Goal: Task Accomplishment & Management: Manage account settings

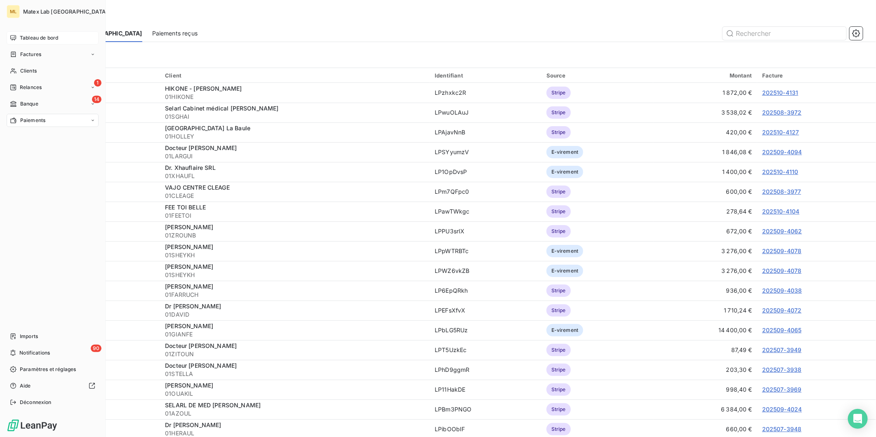
click at [29, 39] on span "Tableau de bord" at bounding box center [39, 37] width 38 height 7
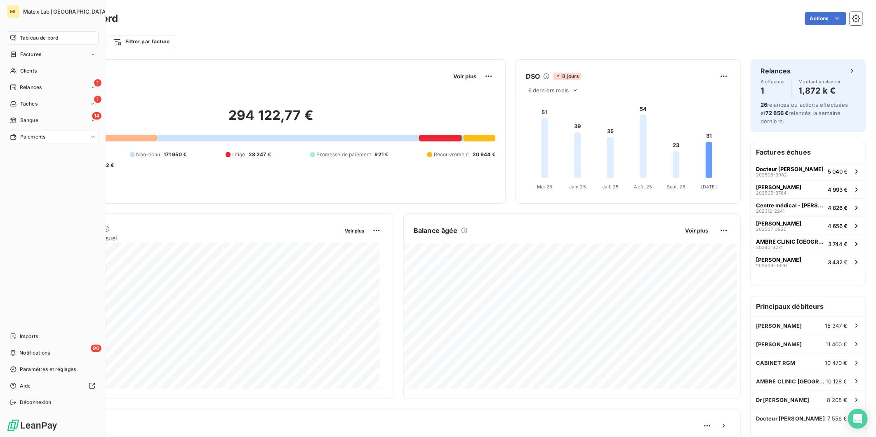
click at [26, 137] on span "Paiements" at bounding box center [32, 136] width 25 height 7
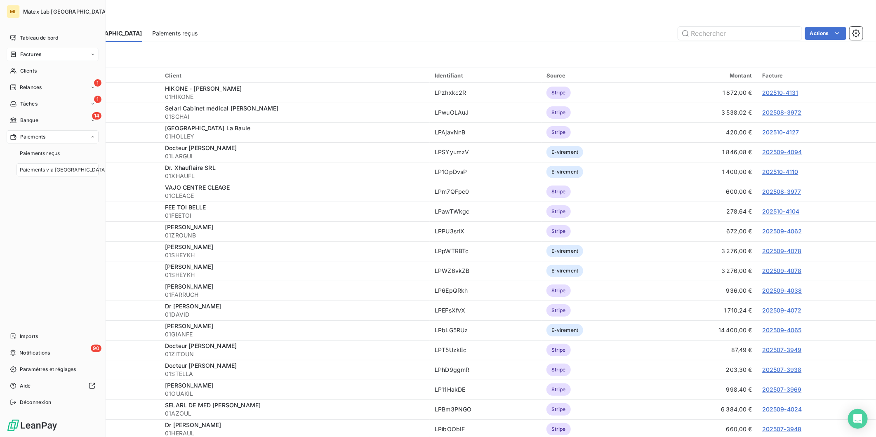
click at [50, 54] on div "Factures" at bounding box center [53, 54] width 92 height 13
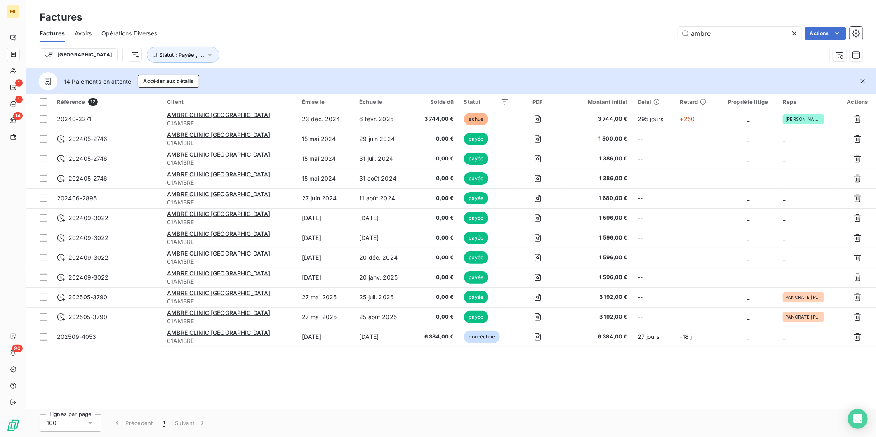
drag, startPoint x: 702, startPoint y: 35, endPoint x: 670, endPoint y: 36, distance: 31.4
click at [670, 36] on div "ambre Actions" at bounding box center [515, 33] width 696 height 13
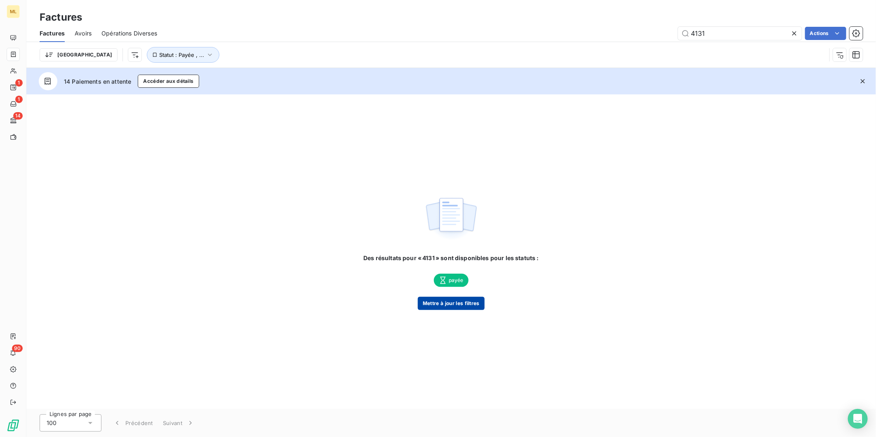
type input "4131"
click at [452, 300] on button "Mettre à jour les filtres" at bounding box center [451, 303] width 67 height 13
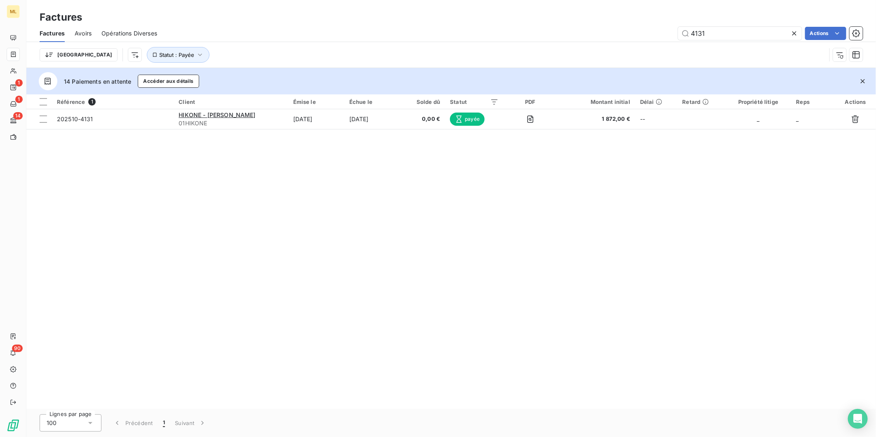
click at [798, 32] on icon at bounding box center [794, 33] width 8 height 8
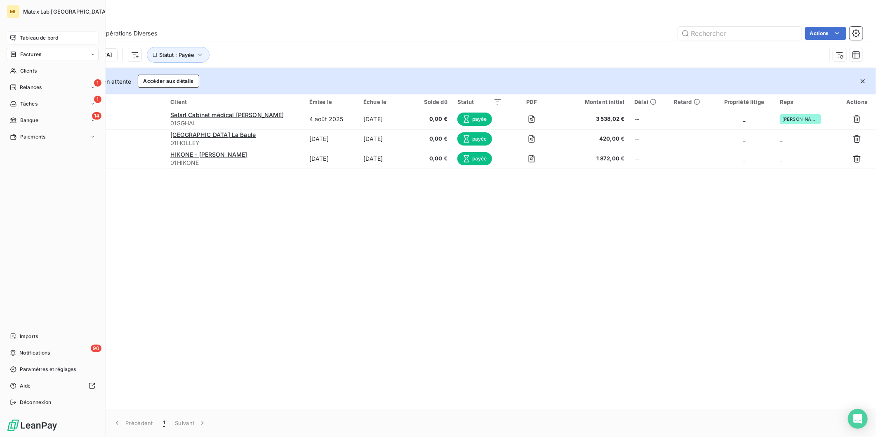
click at [38, 38] on span "Tableau de bord" at bounding box center [39, 37] width 38 height 7
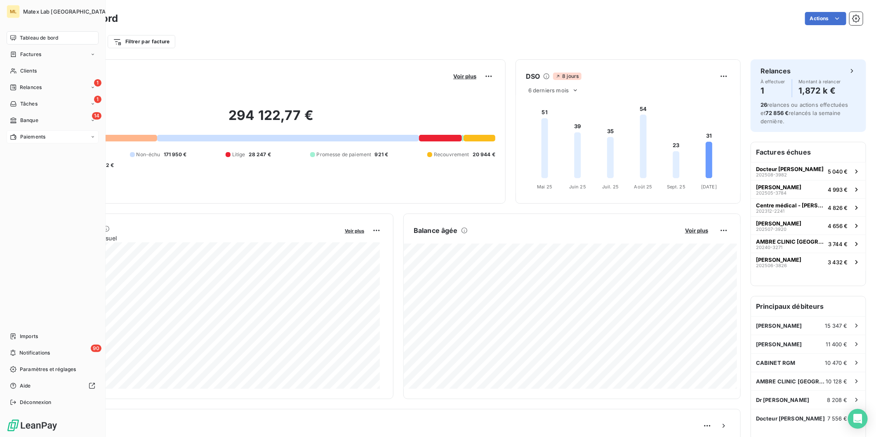
click at [24, 136] on span "Paiements" at bounding box center [32, 136] width 25 height 7
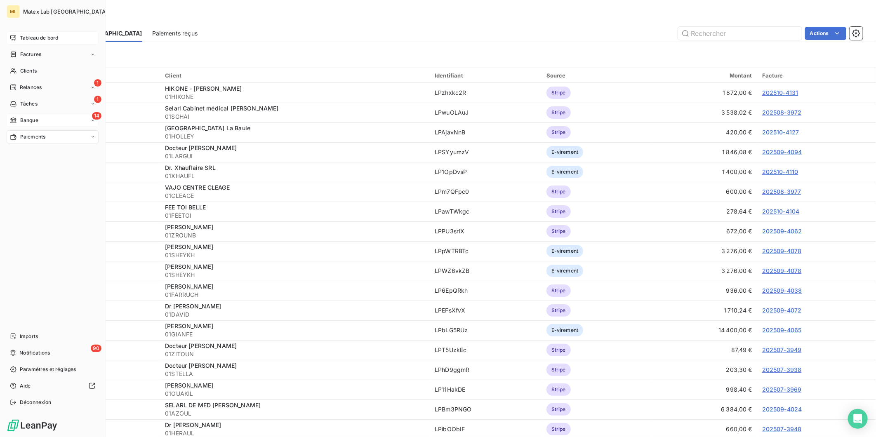
click at [28, 121] on span "Banque" at bounding box center [29, 120] width 18 height 7
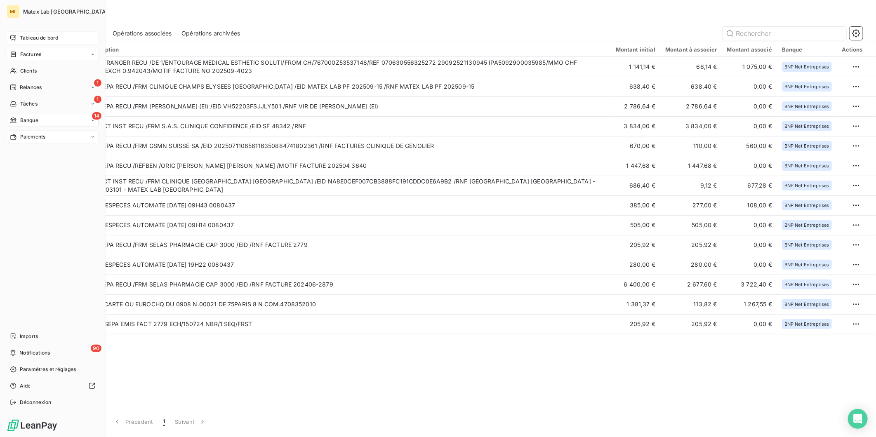
click at [45, 51] on div "Factures" at bounding box center [53, 54] width 92 height 13
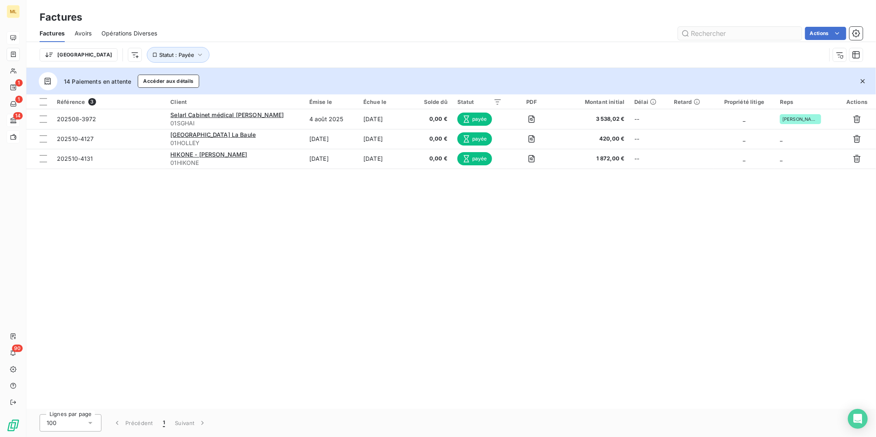
click at [715, 35] on input "text" at bounding box center [740, 33] width 124 height 13
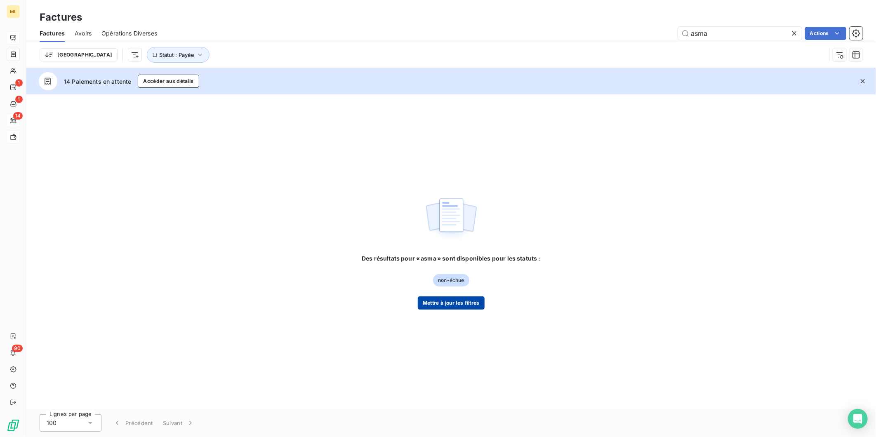
type input "asma"
click at [461, 304] on button "Mettre à jour les filtres" at bounding box center [451, 303] width 67 height 13
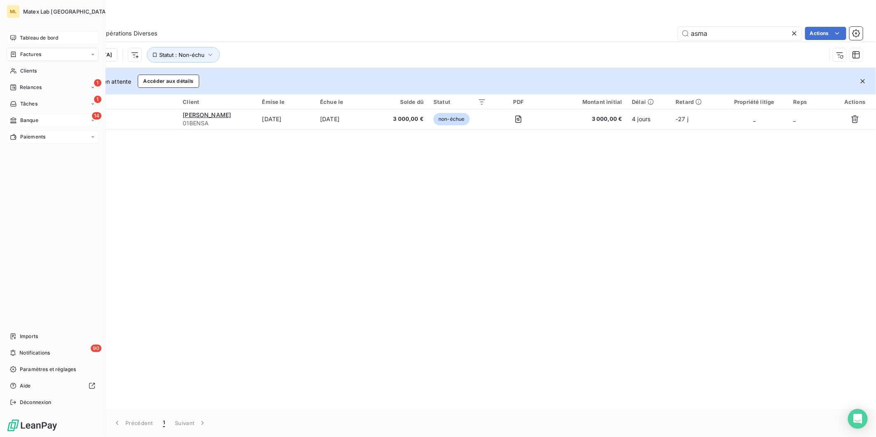
click at [26, 36] on span "Tableau de bord" at bounding box center [39, 37] width 38 height 7
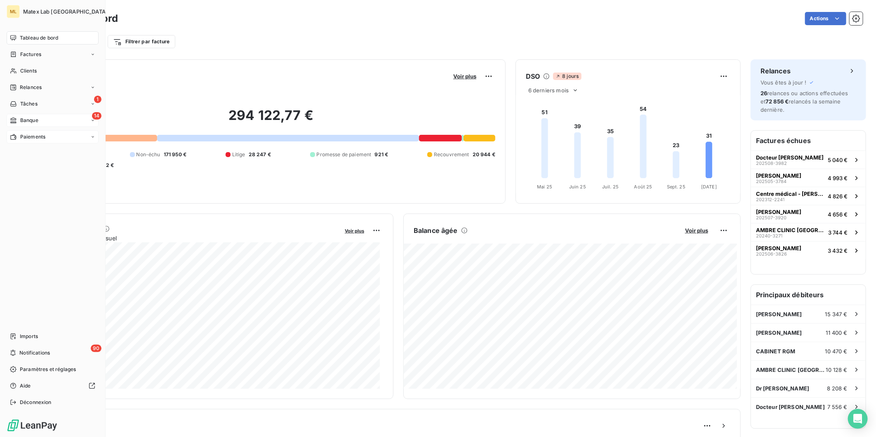
click at [31, 137] on span "Paiements" at bounding box center [32, 136] width 25 height 7
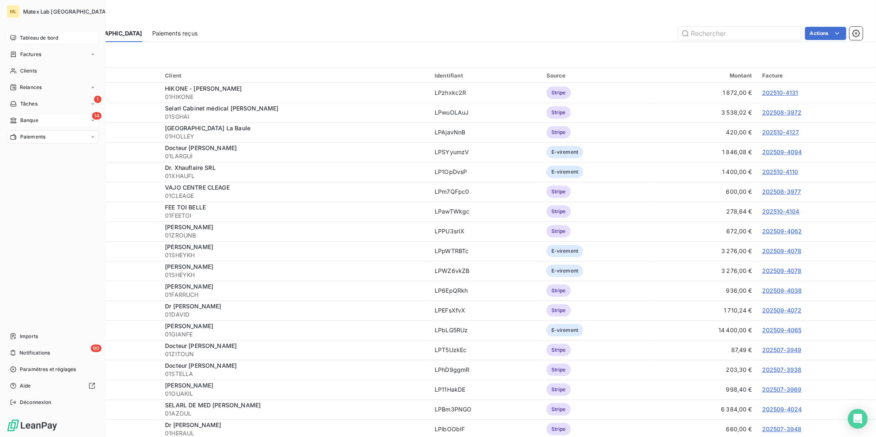
click at [35, 36] on span "Tableau de bord" at bounding box center [39, 37] width 38 height 7
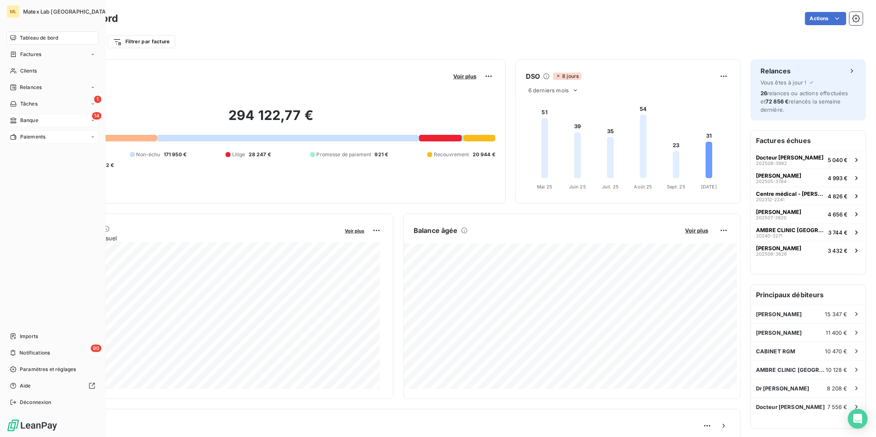
click at [25, 137] on span "Paiements" at bounding box center [32, 136] width 25 height 7
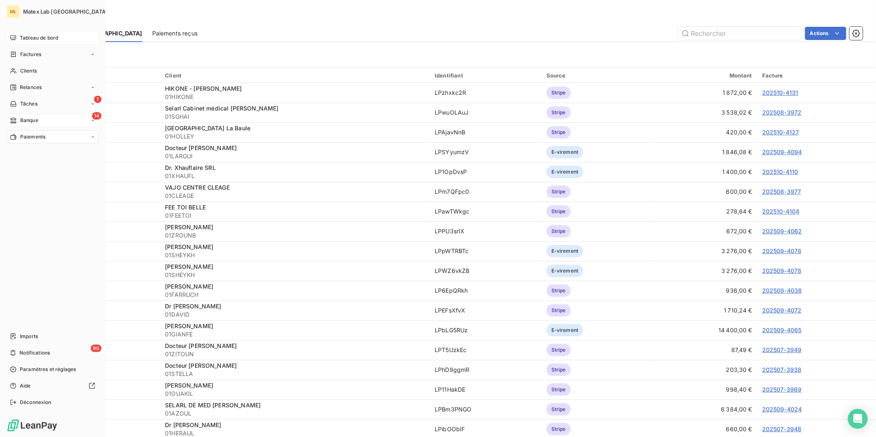
click at [29, 121] on span "Banque" at bounding box center [29, 120] width 18 height 7
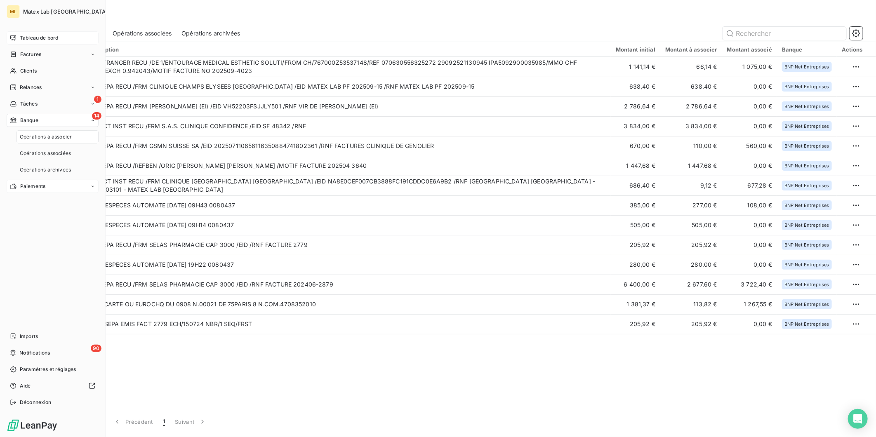
click at [38, 33] on div "Tableau de bord" at bounding box center [53, 37] width 92 height 13
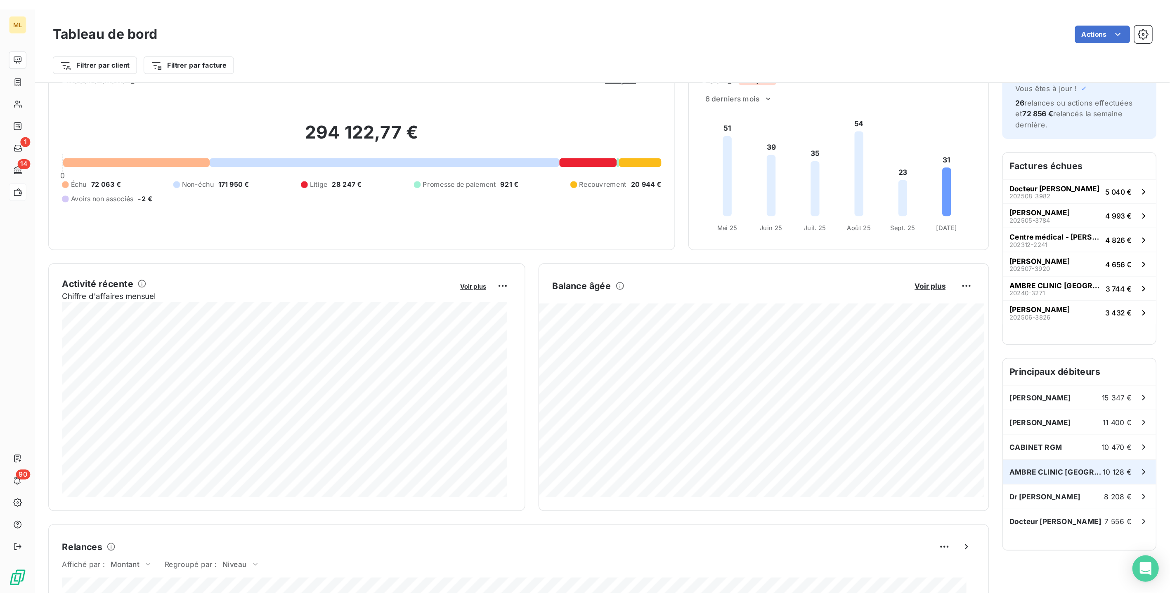
scroll to position [46, 0]
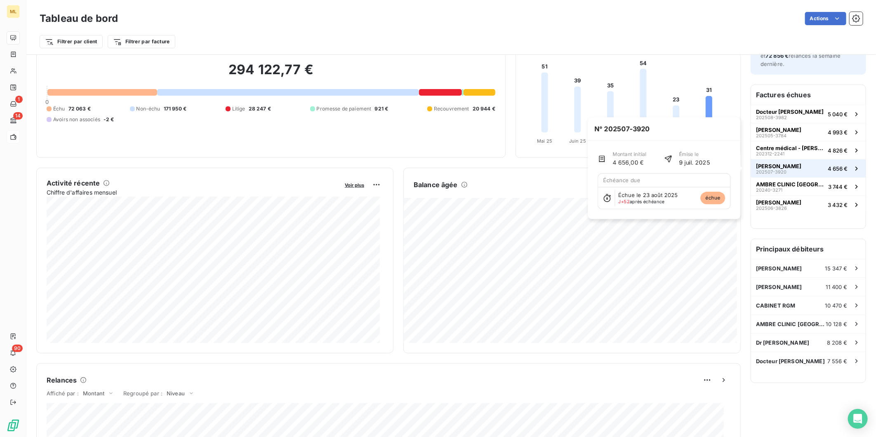
click at [810, 170] on button "[PERSON_NAME] 202507-3920 4 656 €" at bounding box center [808, 168] width 115 height 18
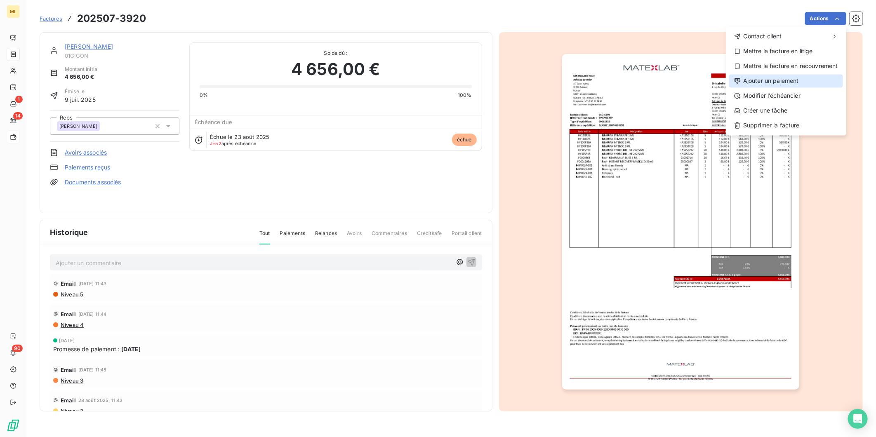
click at [768, 83] on div "Ajouter un paiement" at bounding box center [786, 80] width 114 height 13
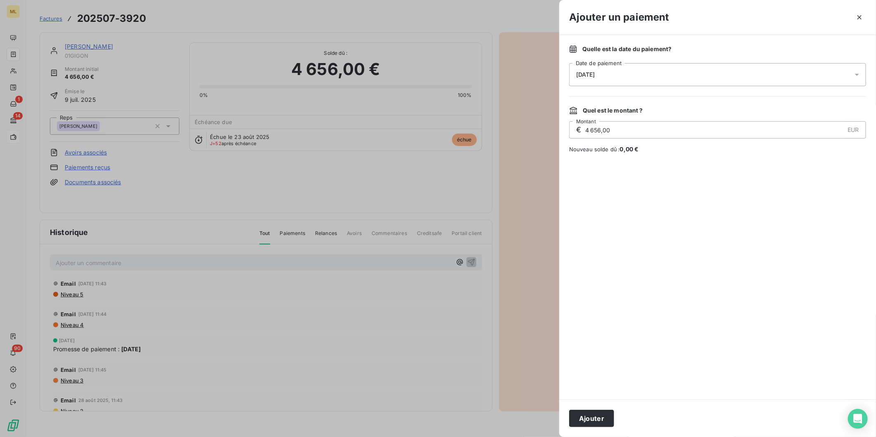
click at [654, 71] on div "[DATE]" at bounding box center [717, 74] width 297 height 23
click at [660, 174] on button "17" at bounding box center [659, 176] width 17 height 17
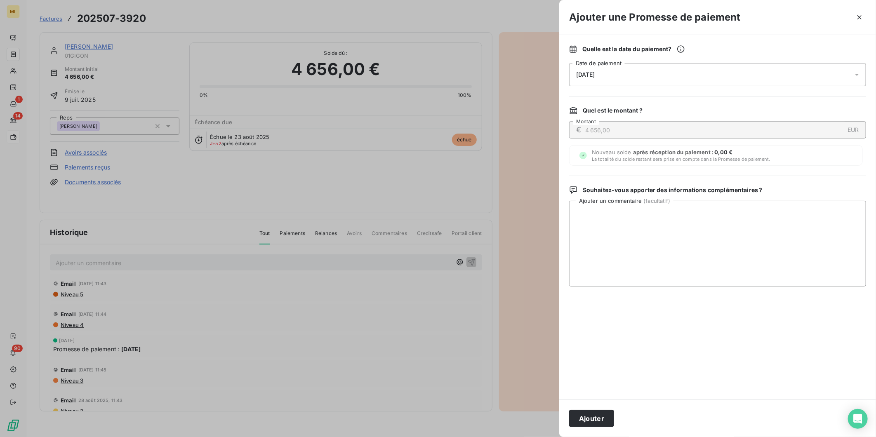
click at [775, 109] on div "Quel est le montant ?" at bounding box center [717, 110] width 297 height 8
click at [861, 17] on icon "button" at bounding box center [860, 17] width 8 height 8
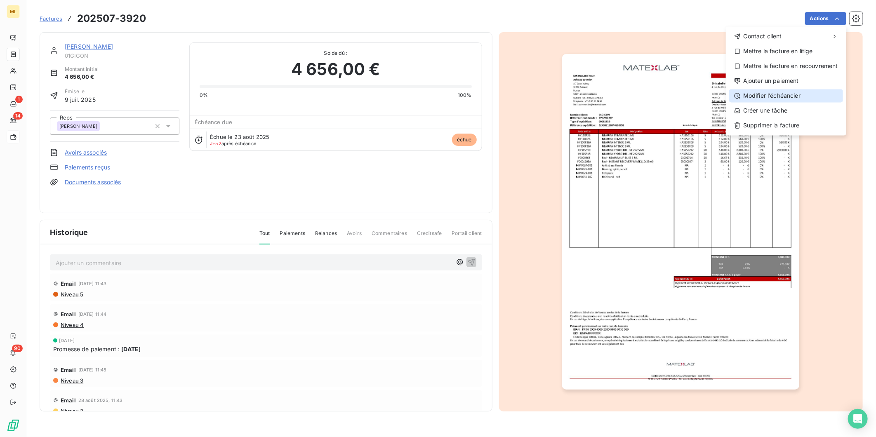
click at [794, 93] on div "Modifier l’échéancier" at bounding box center [786, 95] width 114 height 13
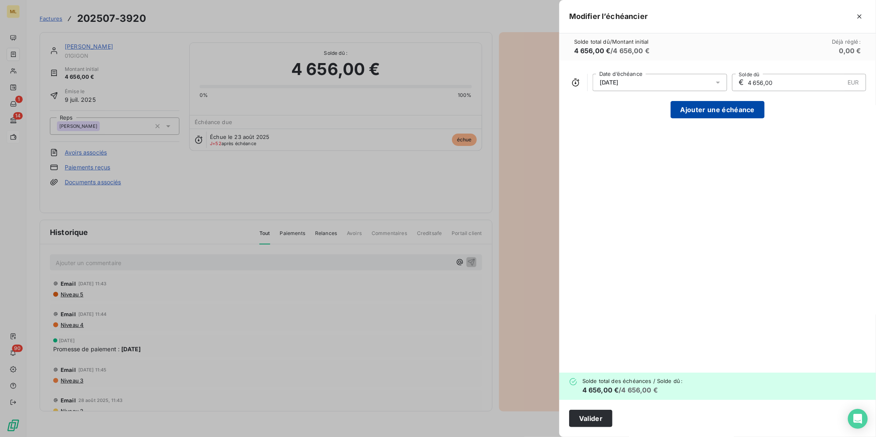
click at [735, 106] on button "Ajouter une échéance" at bounding box center [718, 109] width 94 height 17
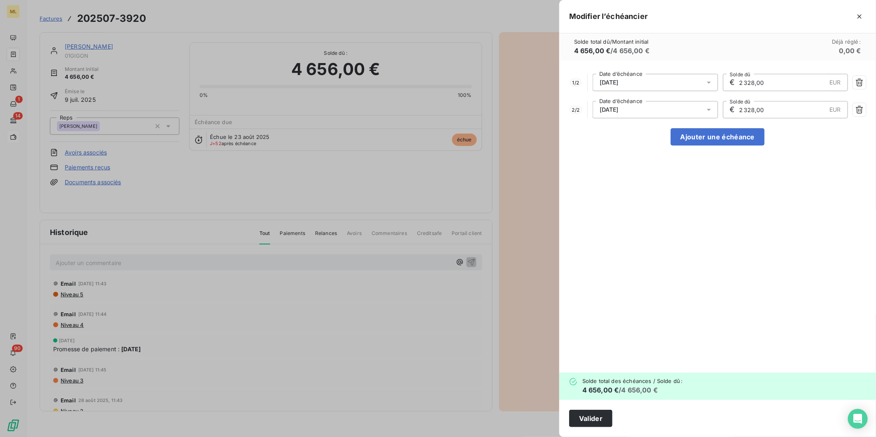
click at [658, 110] on div "[DATE]" at bounding box center [655, 109] width 125 height 17
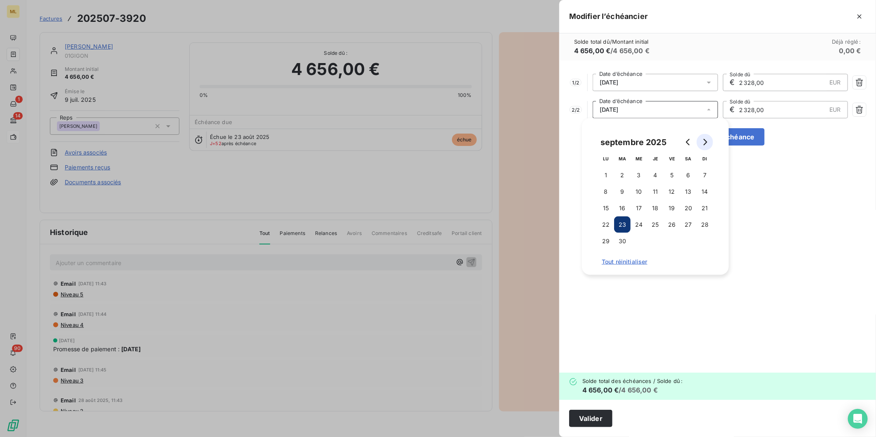
click at [701, 143] on button "Go to next month" at bounding box center [705, 142] width 17 height 17
click at [702, 143] on icon "Go to next month" at bounding box center [705, 142] width 7 height 7
click at [673, 208] on button "14" at bounding box center [672, 208] width 17 height 17
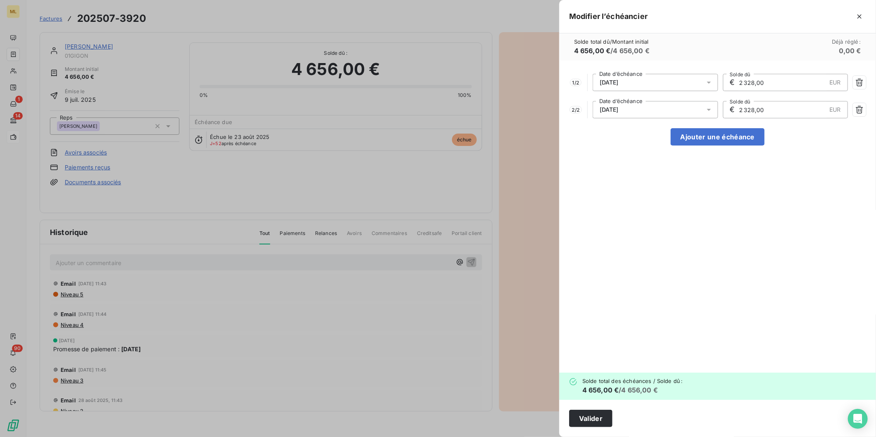
click at [774, 175] on div "1 / 2 [DATE] Date d’échéance € 2 328,00 EUR Solde dû 2 / 2 [DATE] Date d’échéan…" at bounding box center [717, 217] width 317 height 312
click at [717, 140] on button "Ajouter une échéance" at bounding box center [718, 136] width 94 height 17
type input "1 552,00"
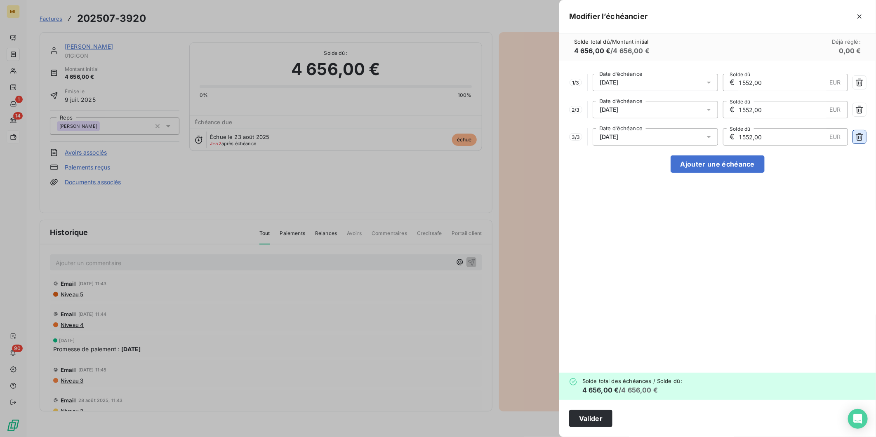
click at [857, 134] on icon "button" at bounding box center [859, 137] width 7 height 8
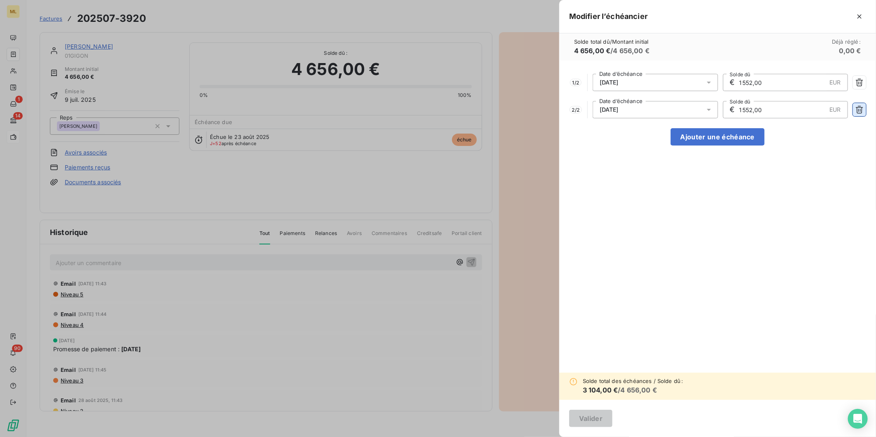
click at [855, 106] on button "button" at bounding box center [859, 109] width 13 height 13
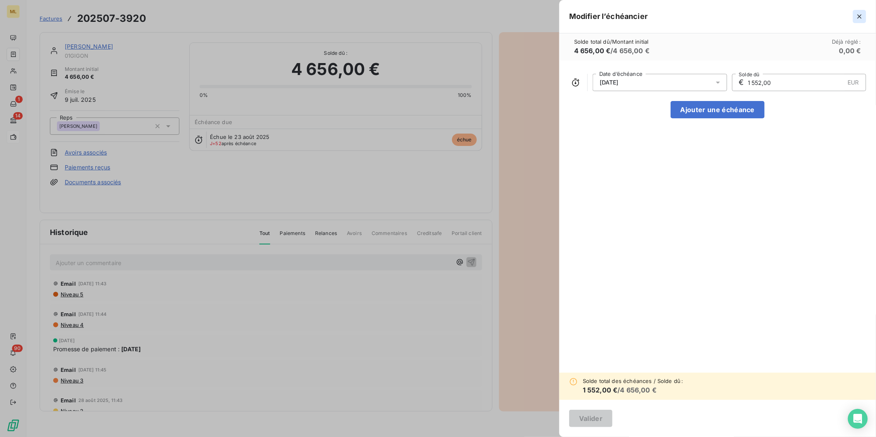
click at [860, 17] on icon "button" at bounding box center [860, 16] width 4 height 4
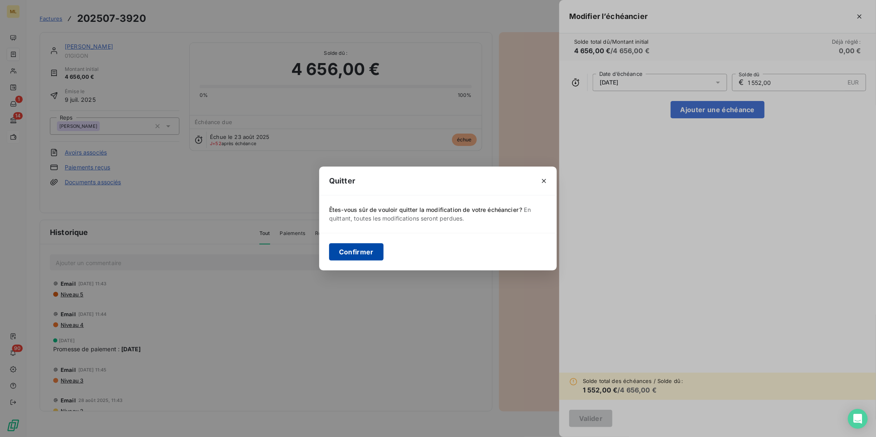
click at [358, 248] on button "Confirmer" at bounding box center [356, 251] width 54 height 17
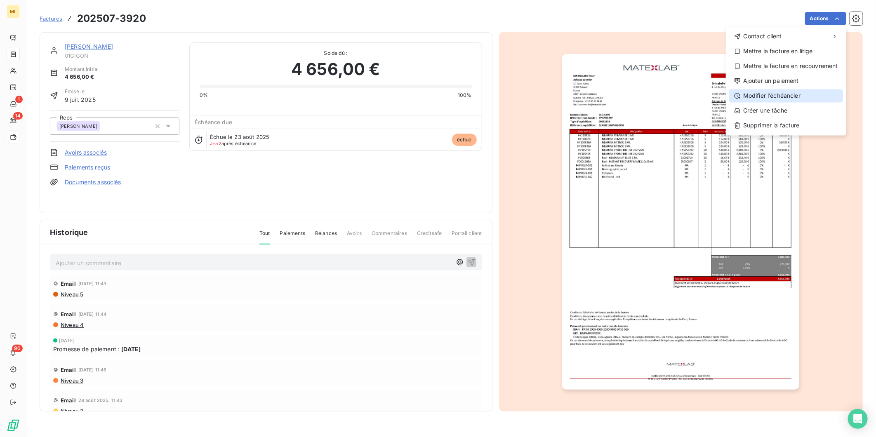
click at [798, 91] on div "Modifier l’échéancier" at bounding box center [786, 95] width 114 height 13
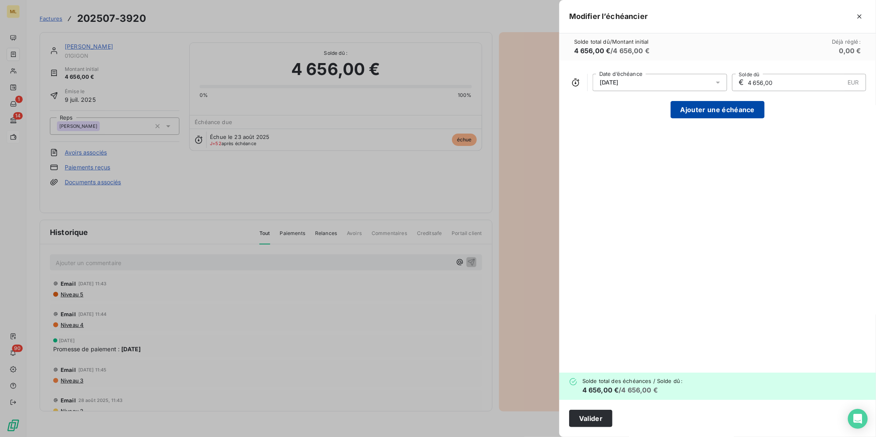
click at [711, 111] on button "Ajouter une échéance" at bounding box center [718, 109] width 94 height 17
type input "2 328,00"
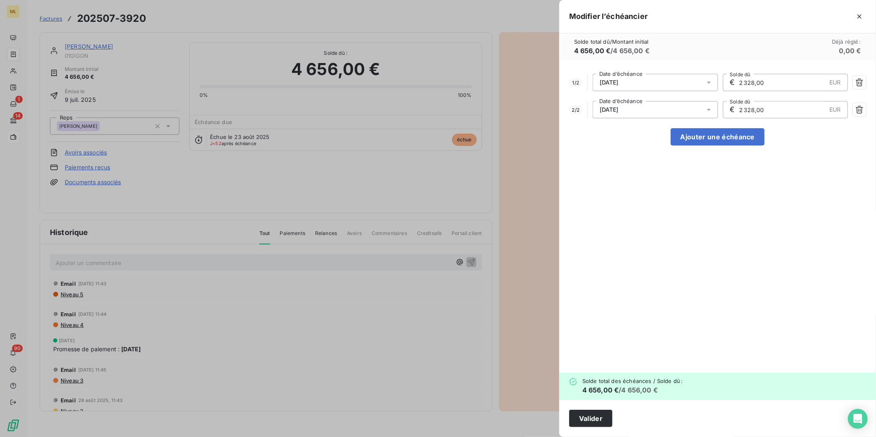
click at [644, 106] on div "[DATE]" at bounding box center [655, 109] width 125 height 17
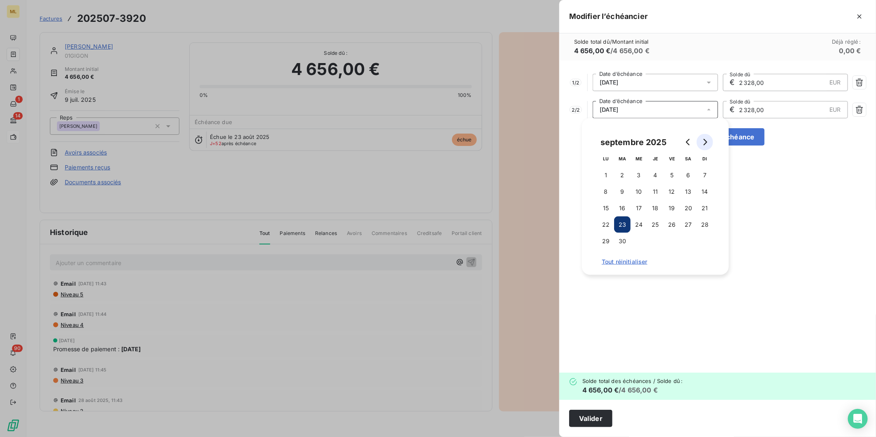
click at [705, 143] on icon "Go to next month" at bounding box center [705, 142] width 7 height 7
click at [669, 205] on button "14" at bounding box center [672, 208] width 17 height 17
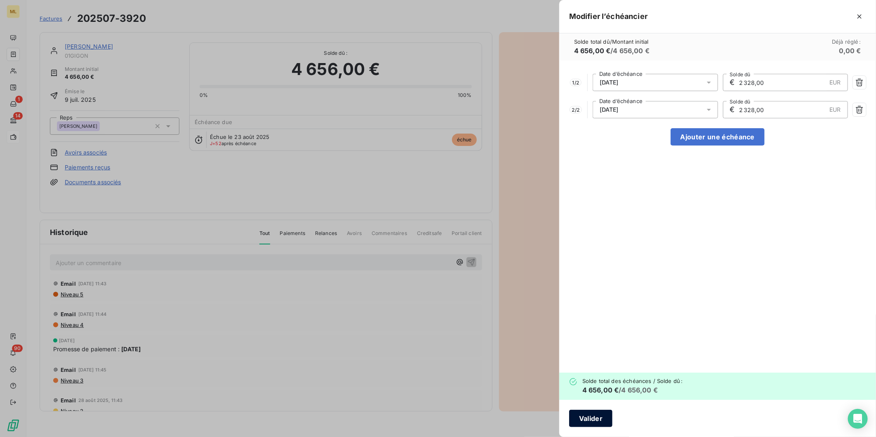
click at [593, 418] on button "Valider" at bounding box center [590, 418] width 43 height 17
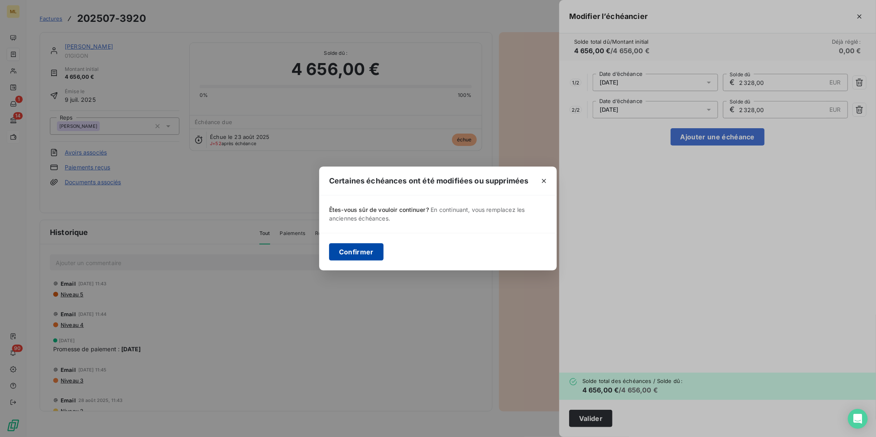
click at [356, 248] on button "Confirmer" at bounding box center [356, 251] width 54 height 17
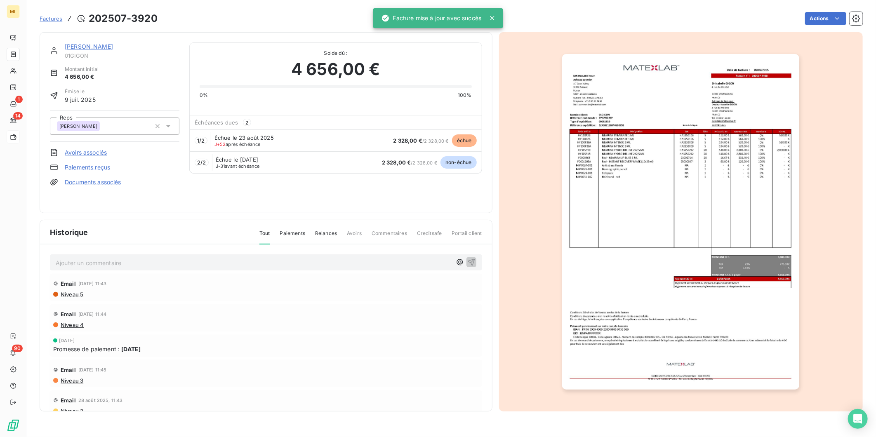
click at [372, 138] on div "1 / 2 Échue le 23 août 2025 J+52 après échéance 2 328,00 € / 2 328,00 € échue" at bounding box center [336, 141] width 292 height 22
click at [467, 140] on span "échue" at bounding box center [464, 140] width 25 height 12
click at [197, 140] on span "1 / 2" at bounding box center [200, 140] width 7 height 7
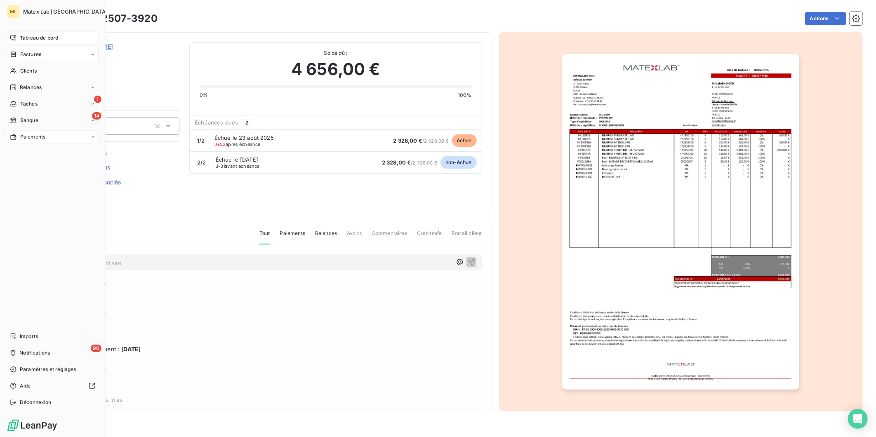
click at [24, 38] on span "Tableau de bord" at bounding box center [39, 37] width 38 height 7
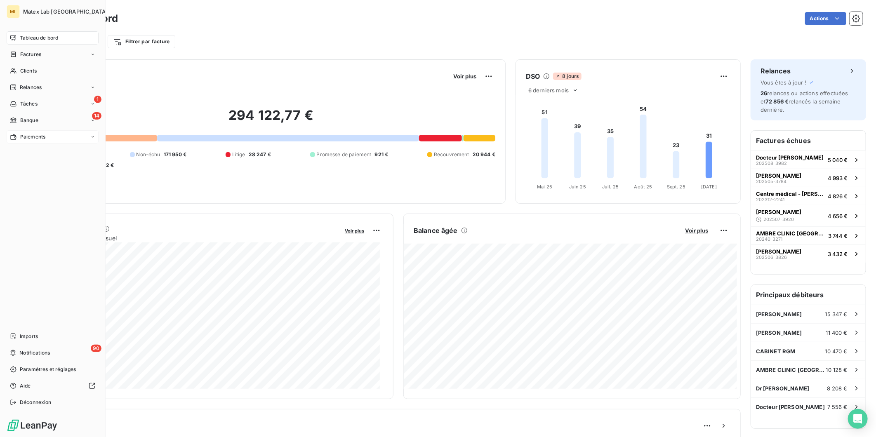
click at [26, 135] on span "Paiements" at bounding box center [32, 136] width 25 height 7
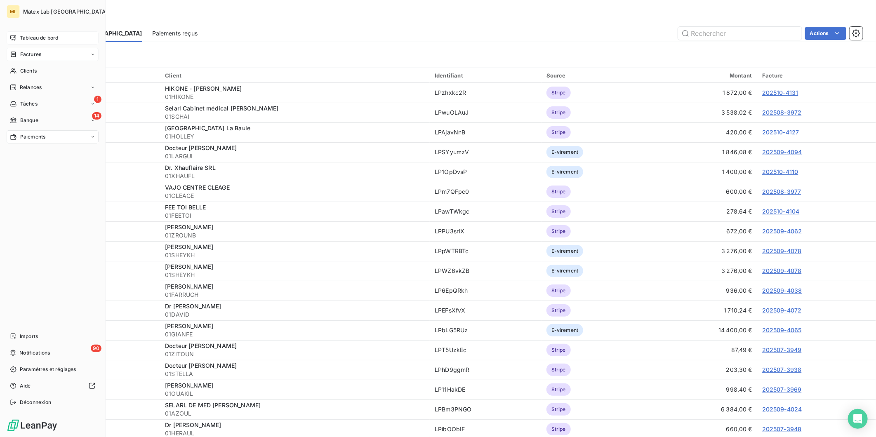
click at [31, 52] on span "Factures" at bounding box center [30, 54] width 21 height 7
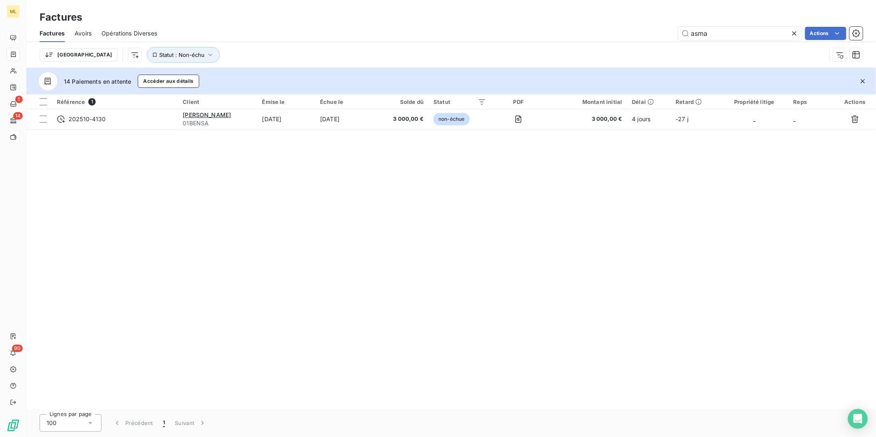
drag, startPoint x: 734, startPoint y: 34, endPoint x: 653, endPoint y: 42, distance: 82.1
click at [654, 42] on div "Factures Avoirs Opérations Diverses asma Actions Trier Statut : Non-échu" at bounding box center [451, 46] width 850 height 43
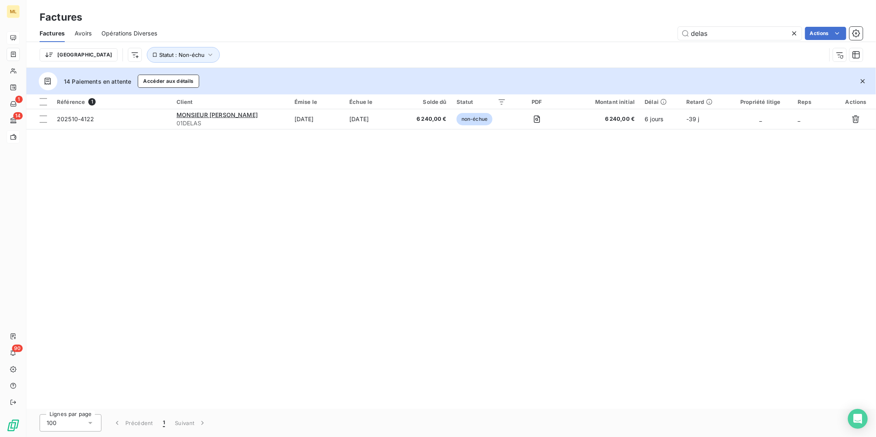
type input "delas"
click at [792, 34] on icon at bounding box center [794, 33] width 8 height 8
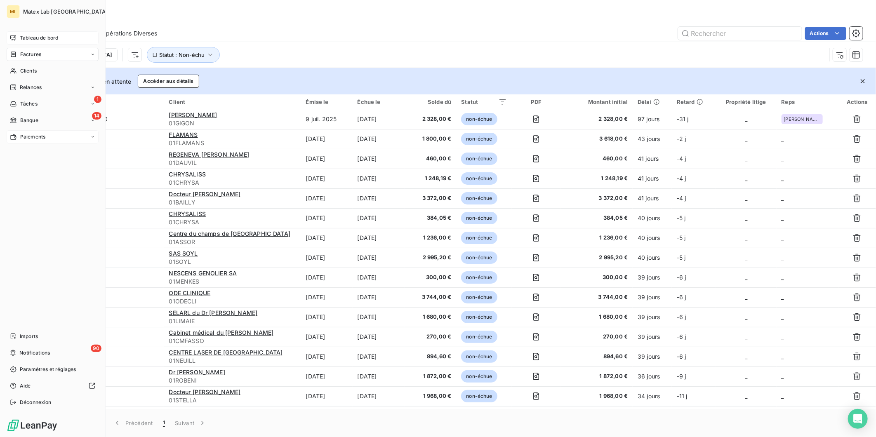
click at [23, 37] on span "Tableau de bord" at bounding box center [39, 37] width 38 height 7
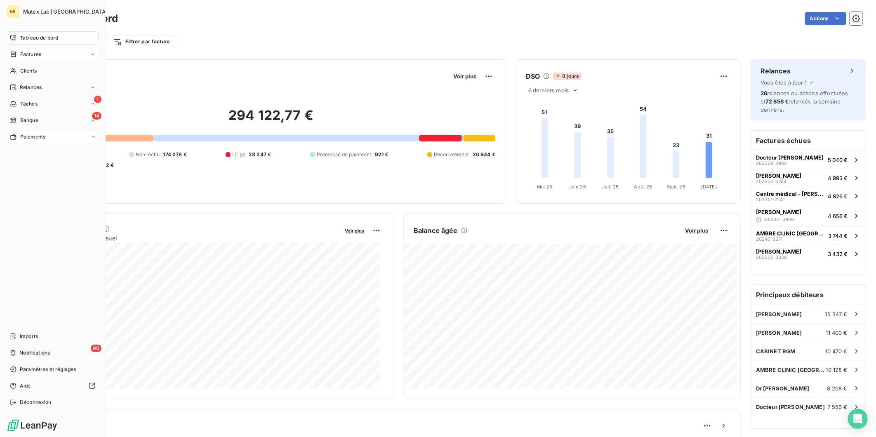
click at [32, 134] on span "Paiements" at bounding box center [32, 136] width 25 height 7
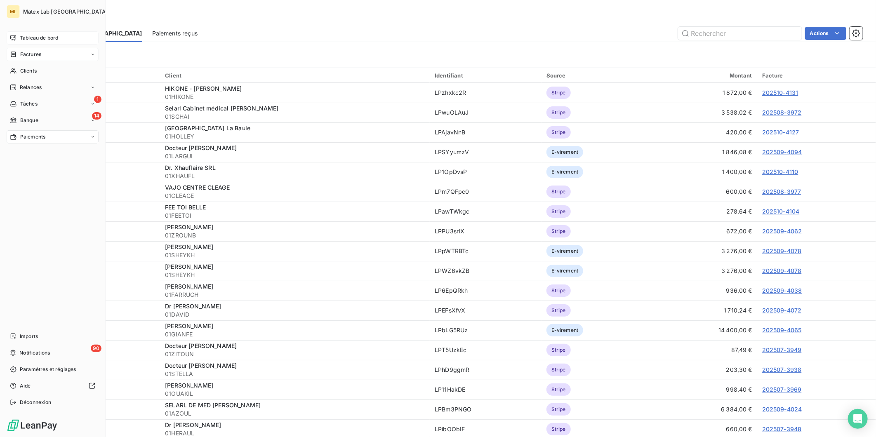
click at [27, 52] on span "Factures" at bounding box center [30, 54] width 21 height 7
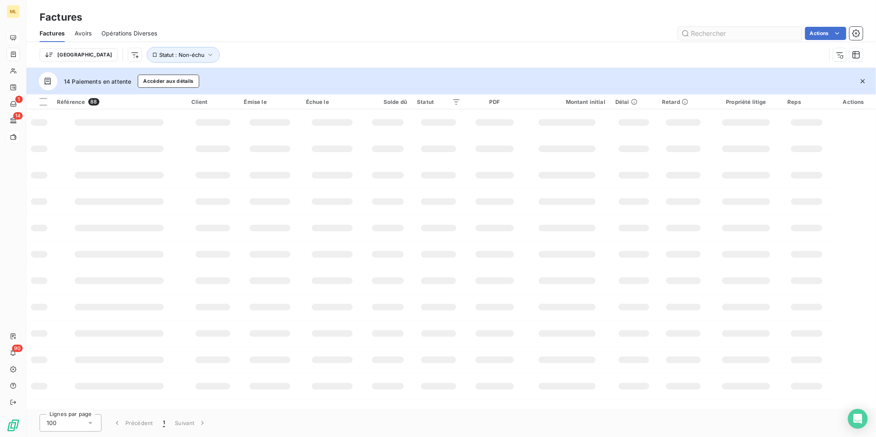
click at [729, 34] on input "text" at bounding box center [740, 33] width 124 height 13
type input "ambre"
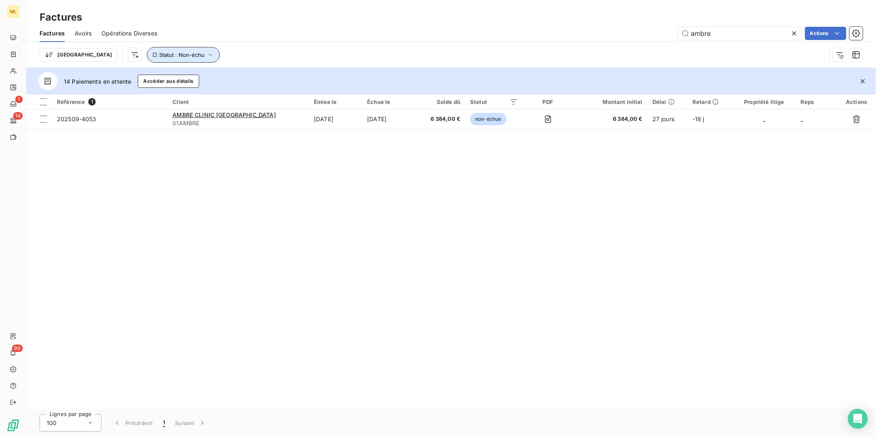
click at [159, 52] on span "Statut : Non-échu" at bounding box center [181, 55] width 45 height 7
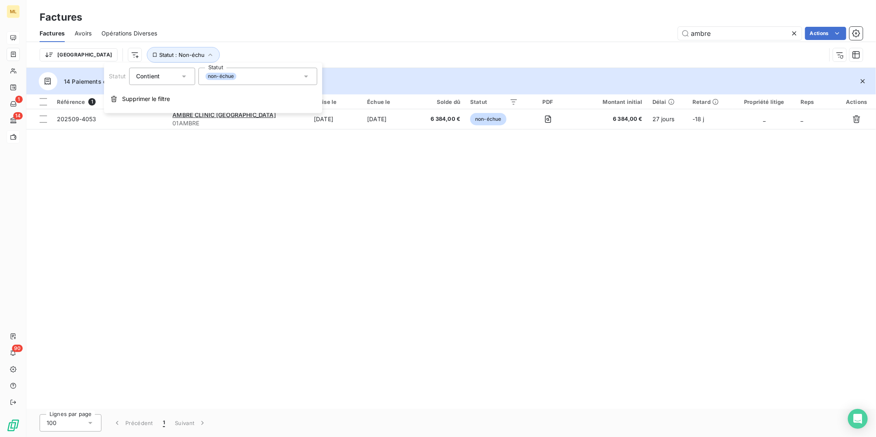
click at [219, 76] on span "non-échue" at bounding box center [220, 76] width 31 height 7
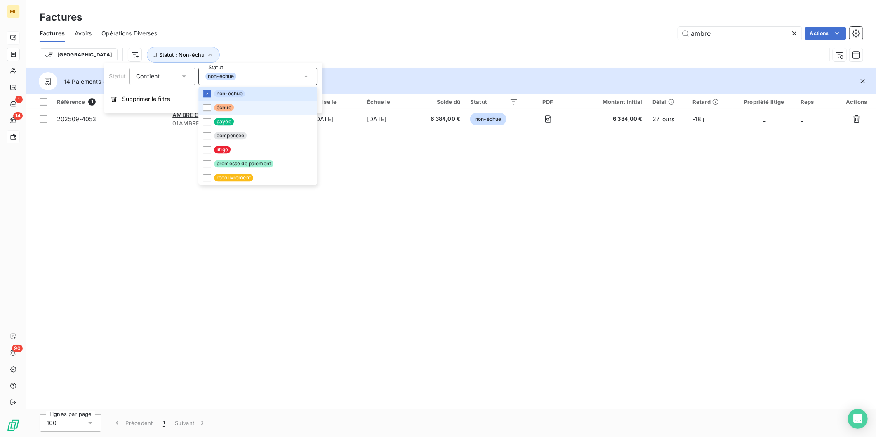
click at [228, 109] on span "échue" at bounding box center [224, 107] width 20 height 7
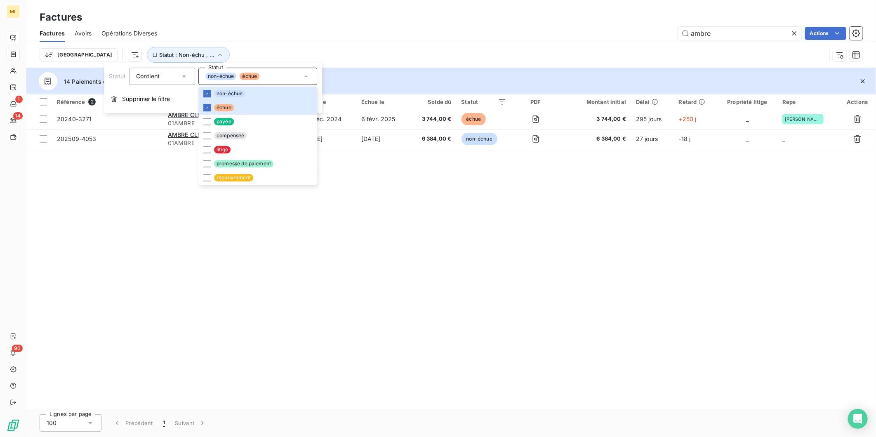
click at [471, 224] on div "Référence 2 Client Émise le Échue le Solde dû Statut PDF Montant initial Délai …" at bounding box center [451, 251] width 850 height 315
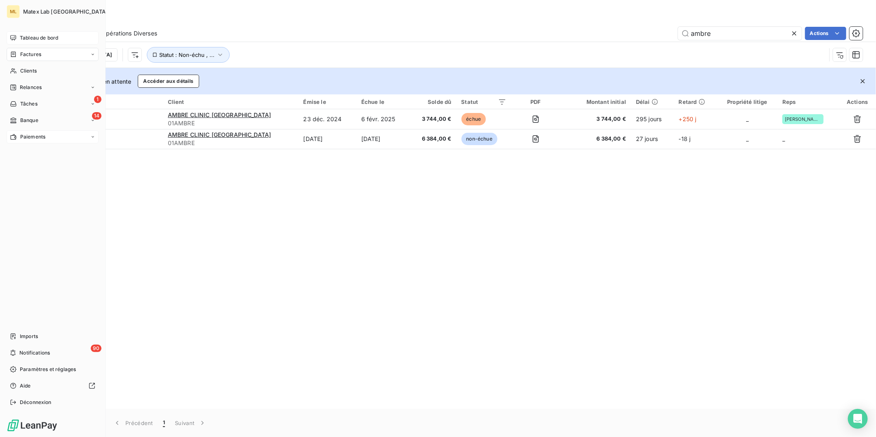
click at [38, 37] on span "Tableau de bord" at bounding box center [39, 37] width 38 height 7
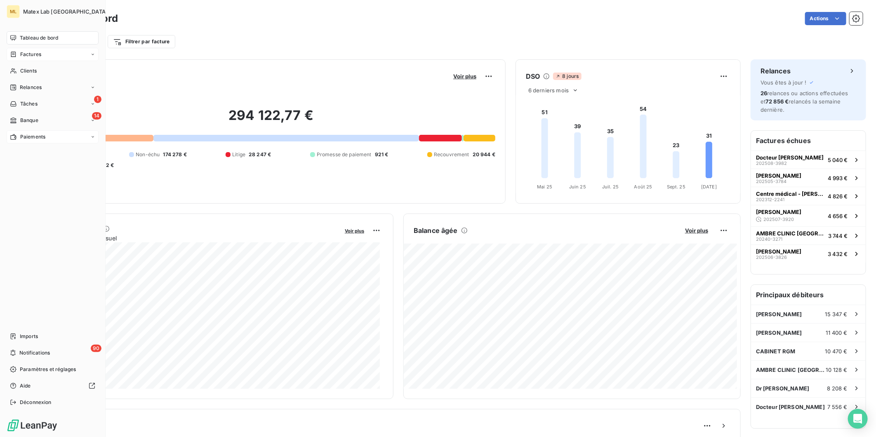
click at [38, 133] on span "Paiements" at bounding box center [32, 136] width 25 height 7
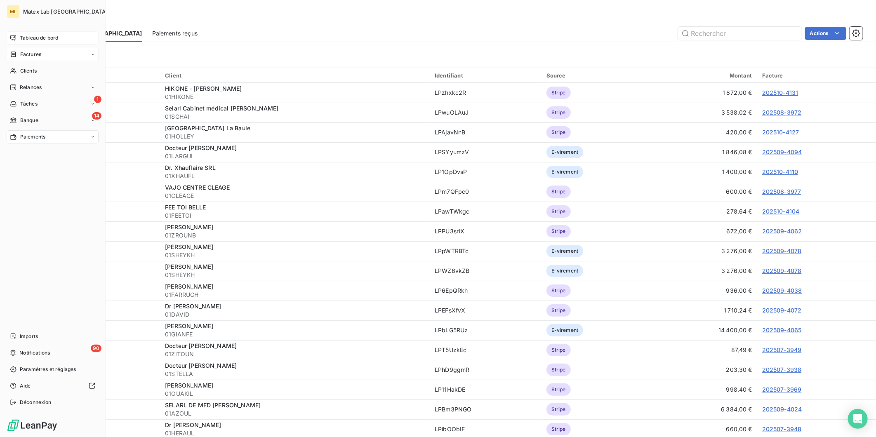
click at [26, 54] on span "Factures" at bounding box center [30, 54] width 21 height 7
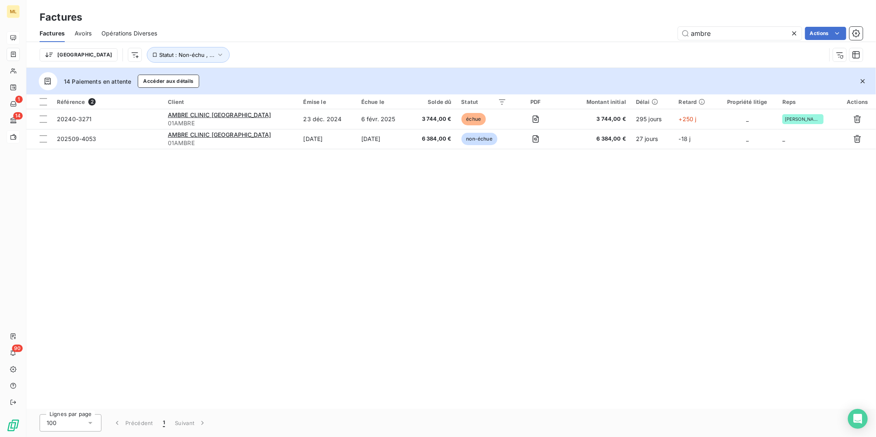
drag, startPoint x: 735, startPoint y: 31, endPoint x: 657, endPoint y: 39, distance: 78.0
click at [657, 39] on div "ambre Actions" at bounding box center [515, 33] width 696 height 13
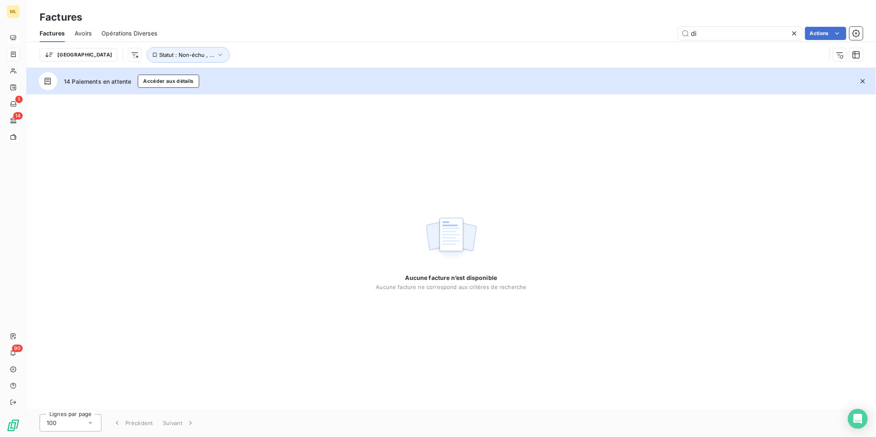
type input "d"
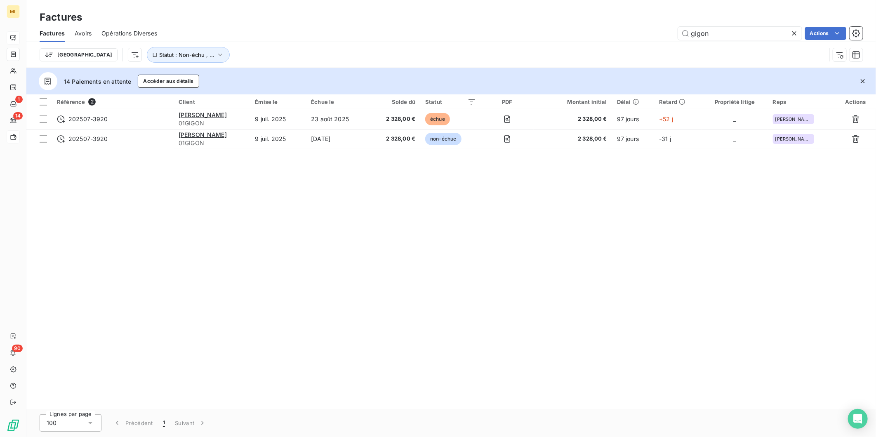
type input "gigon"
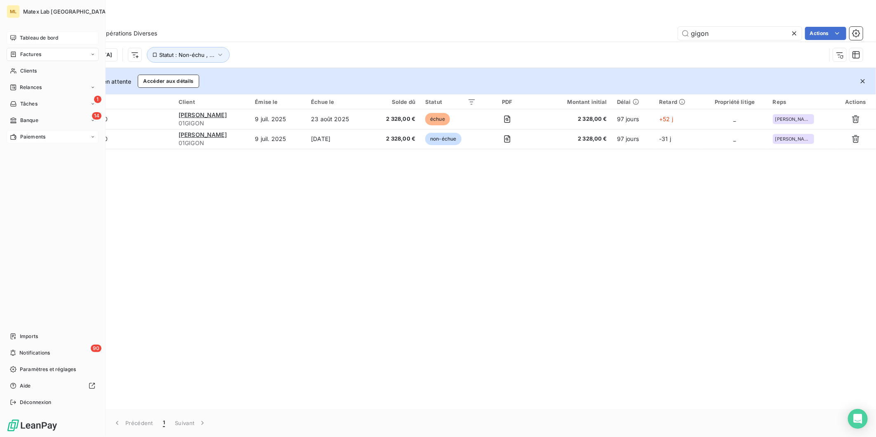
click at [30, 133] on span "Paiements" at bounding box center [32, 136] width 25 height 7
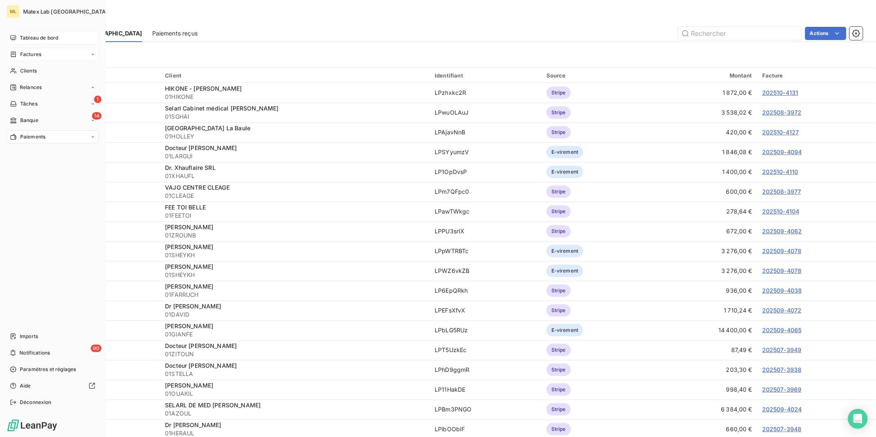
click at [19, 43] on div "Tableau de bord" at bounding box center [53, 37] width 92 height 13
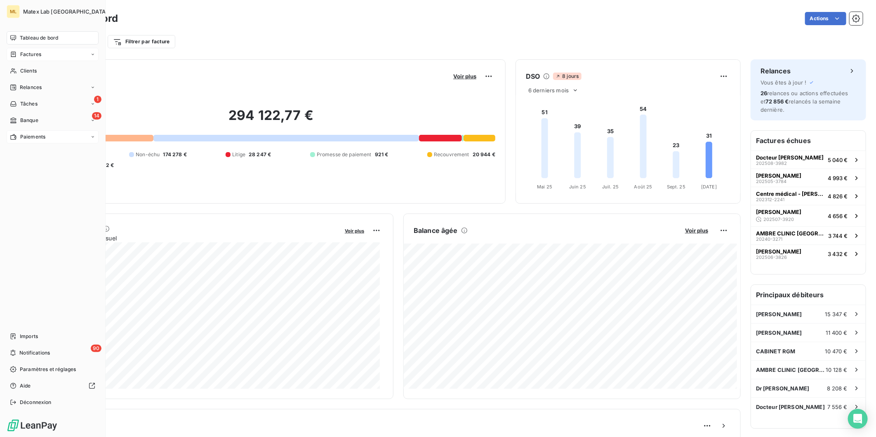
click at [33, 137] on span "Paiements" at bounding box center [32, 136] width 25 height 7
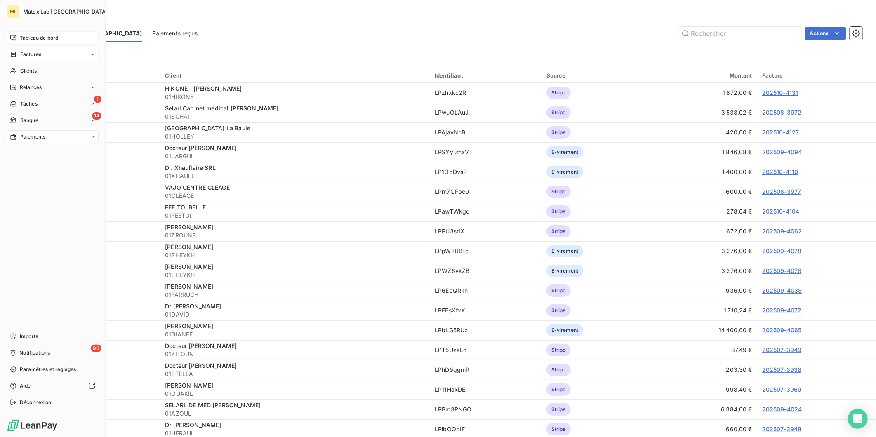
click at [45, 35] on span "Tableau de bord" at bounding box center [39, 37] width 38 height 7
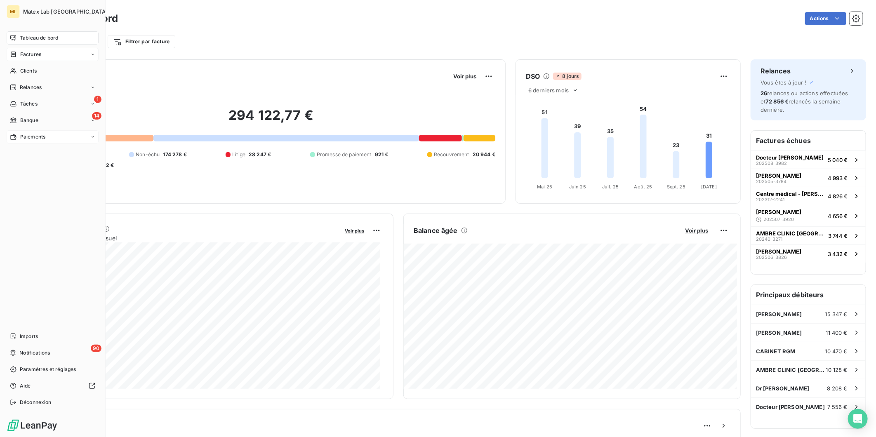
click at [33, 53] on span "Factures" at bounding box center [30, 54] width 21 height 7
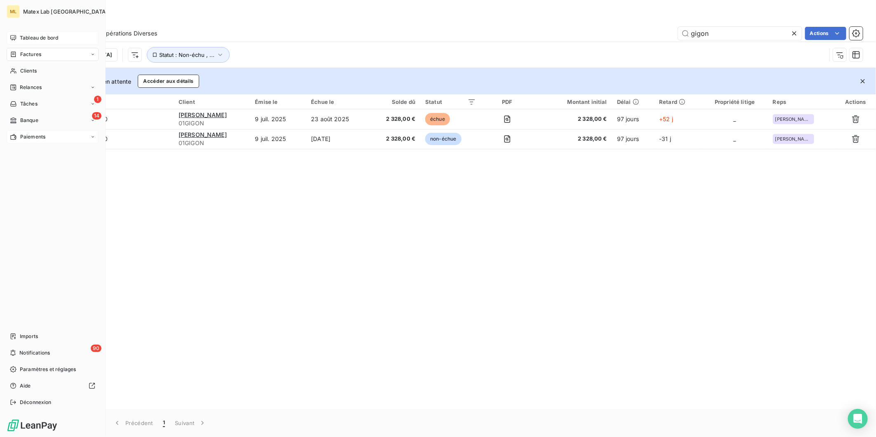
click at [27, 135] on span "Paiements" at bounding box center [32, 136] width 25 height 7
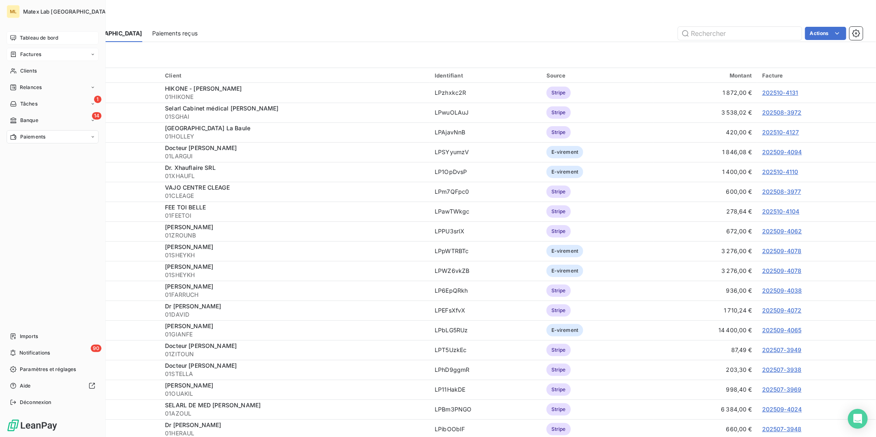
click at [30, 38] on span "Tableau de bord" at bounding box center [39, 37] width 38 height 7
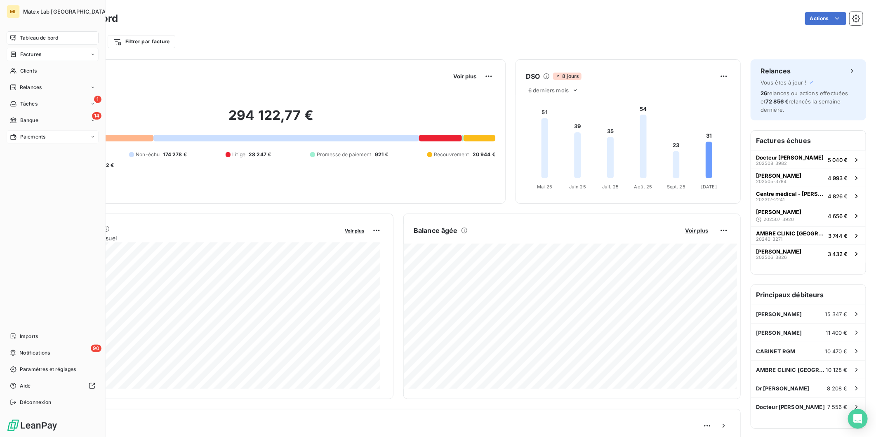
click at [29, 137] on span "Paiements" at bounding box center [32, 136] width 25 height 7
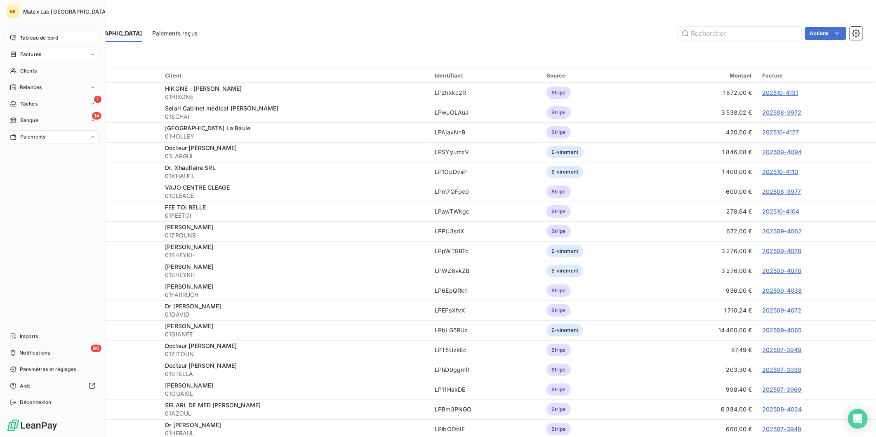
click at [30, 30] on div "ML Matex Lab France Tableau de bord Factures Clients Relances 1 Tâches 14 Banqu…" at bounding box center [53, 218] width 106 height 437
click at [38, 38] on span "Tableau de bord" at bounding box center [39, 37] width 38 height 7
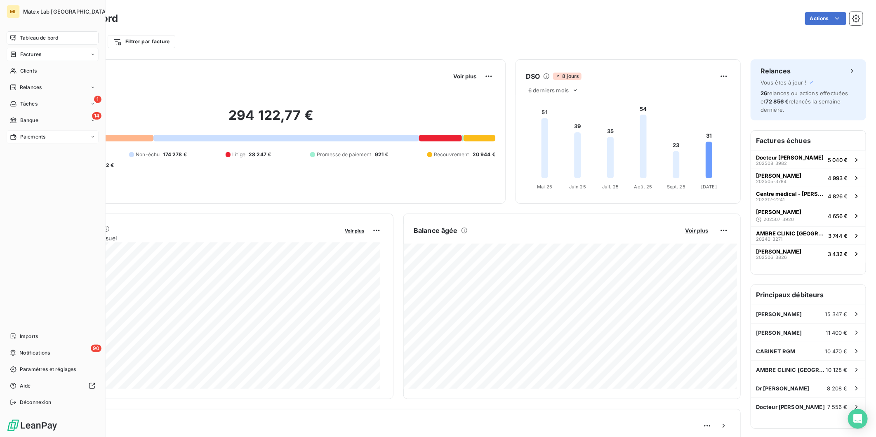
click at [43, 137] on span "Paiements" at bounding box center [32, 136] width 25 height 7
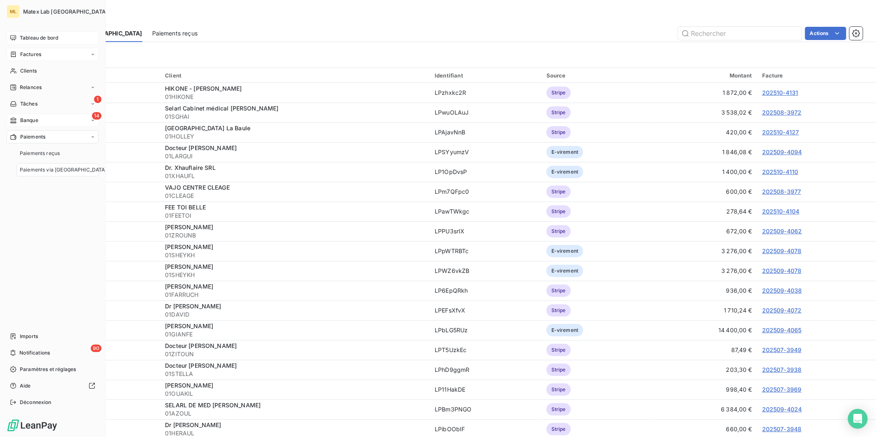
click at [40, 120] on div "14 Banque" at bounding box center [53, 120] width 92 height 13
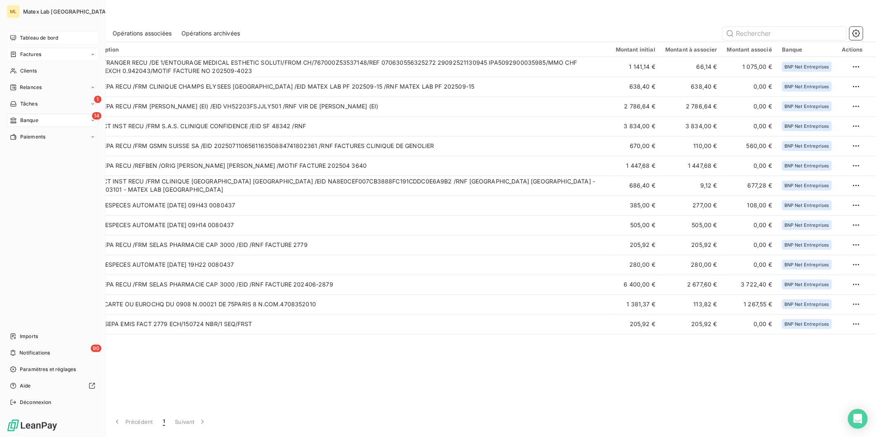
click at [29, 35] on span "Tableau de bord" at bounding box center [39, 37] width 38 height 7
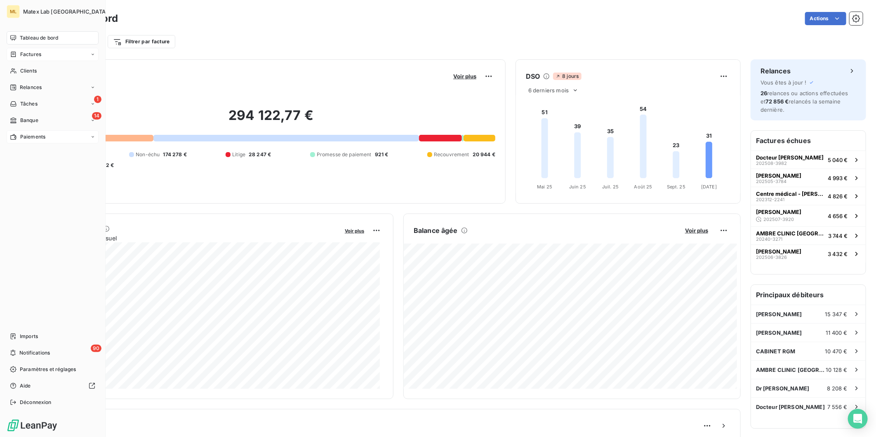
click at [23, 135] on span "Paiements" at bounding box center [32, 136] width 25 height 7
